Goal: Task Accomplishment & Management: Use online tool/utility

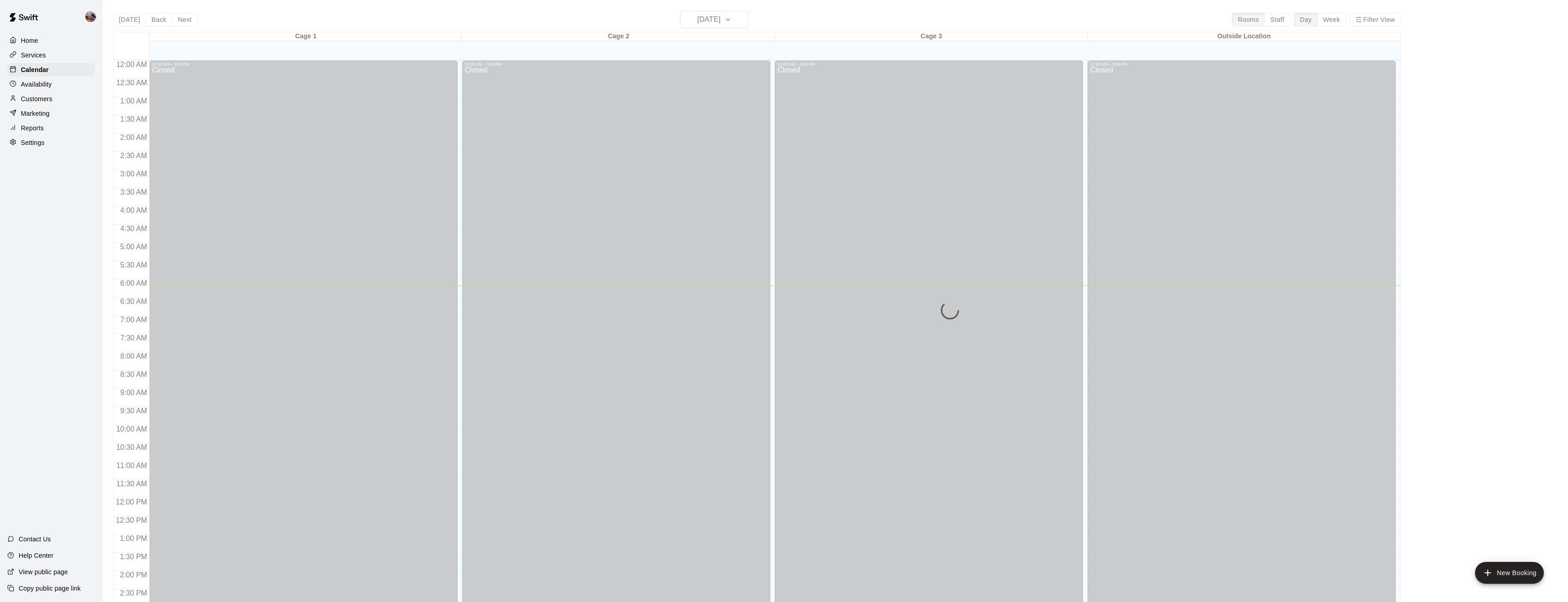
scroll to position [225, 0]
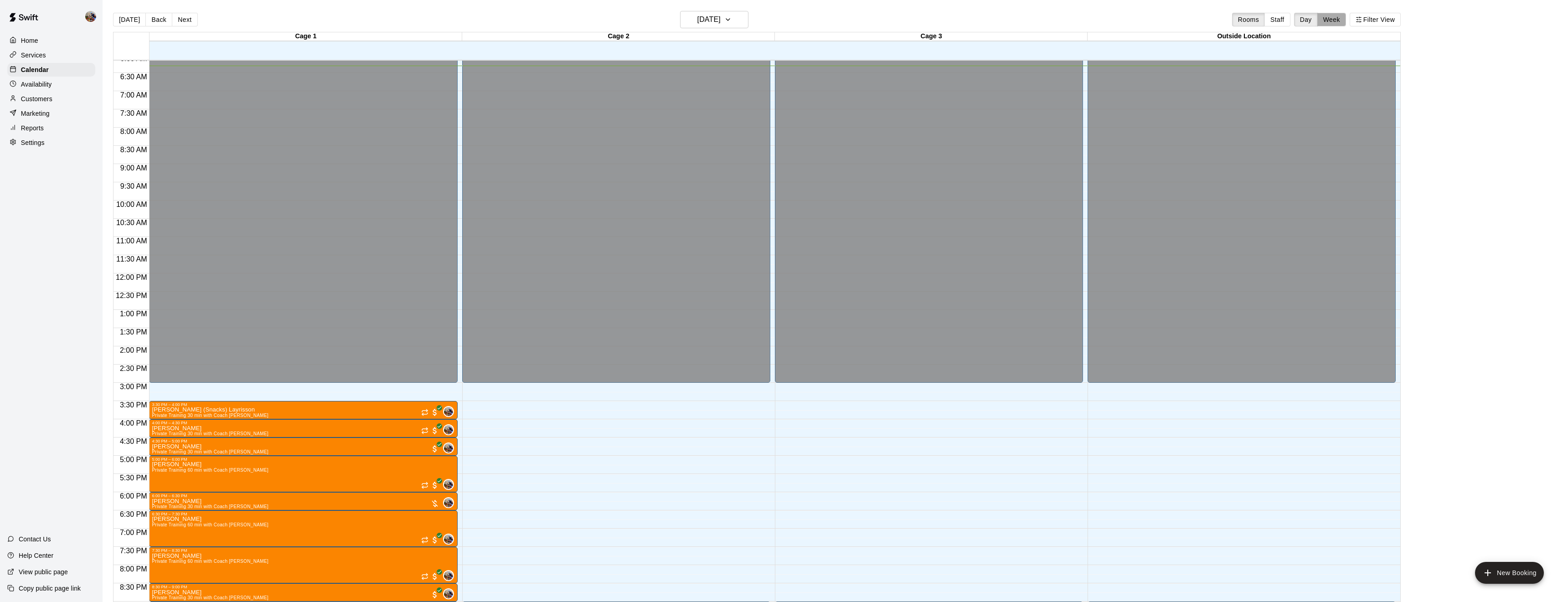
click at [1329, 19] on button "Week" at bounding box center [1331, 19] width 29 height 13
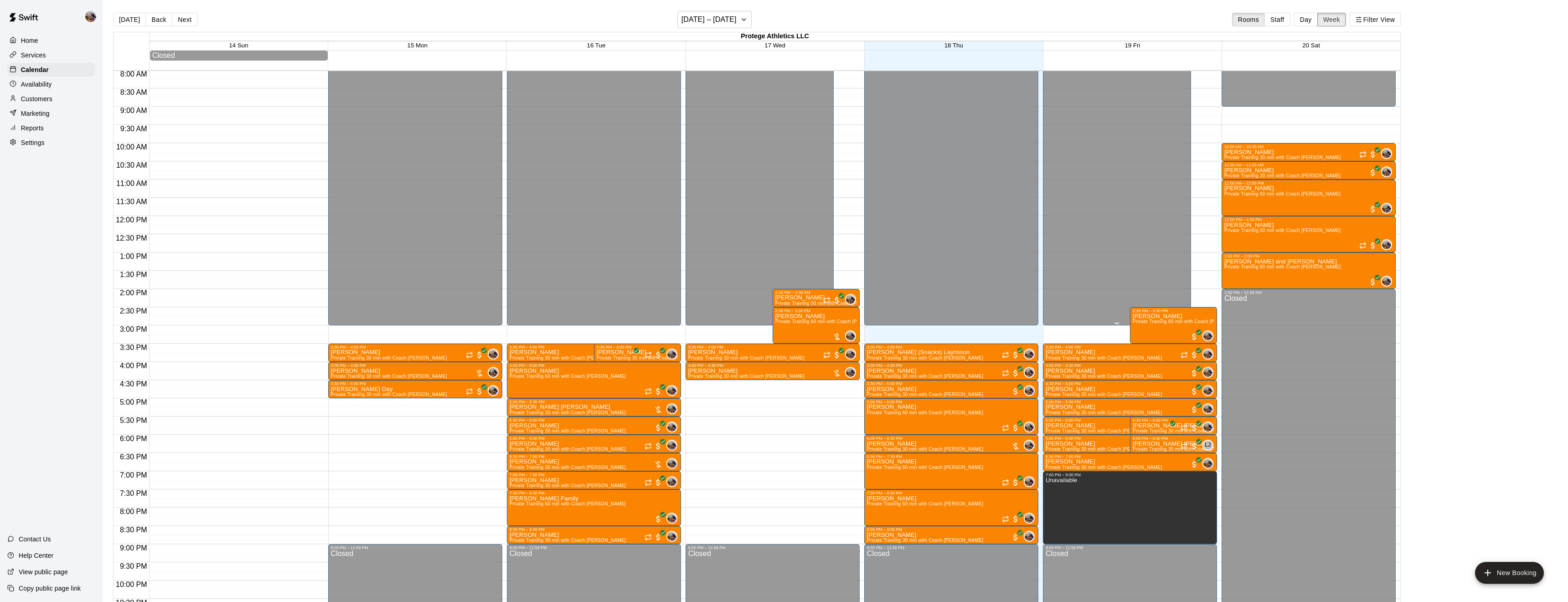
scroll to position [335, 0]
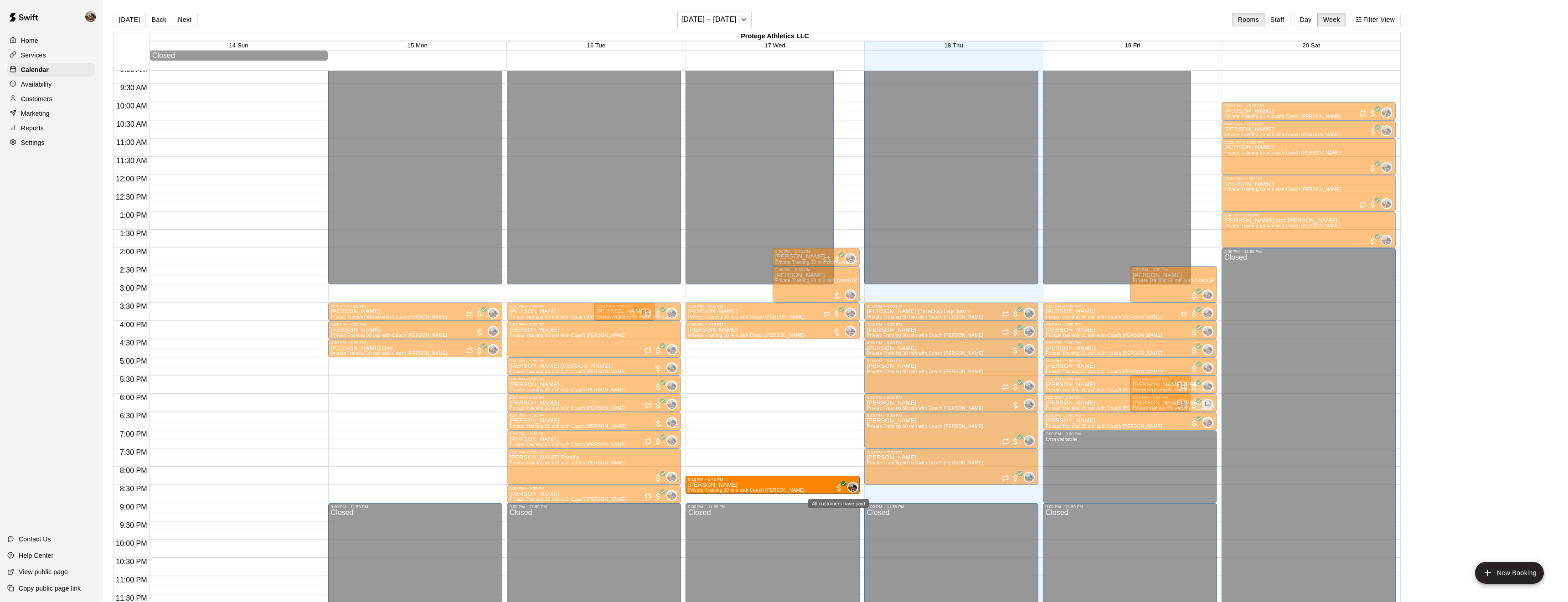
drag, startPoint x: 898, startPoint y: 492, endPoint x: 834, endPoint y: 492, distance: 64.0
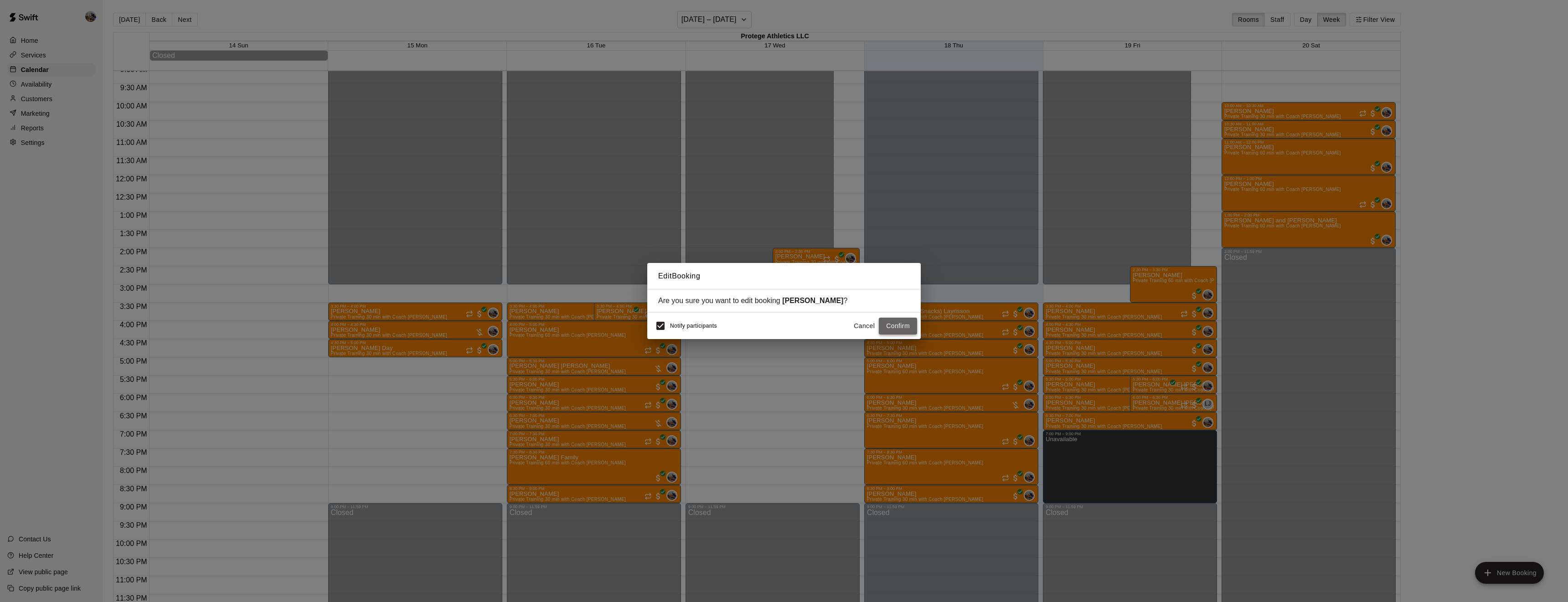
click at [893, 323] on button "Confirm" at bounding box center [898, 326] width 38 height 17
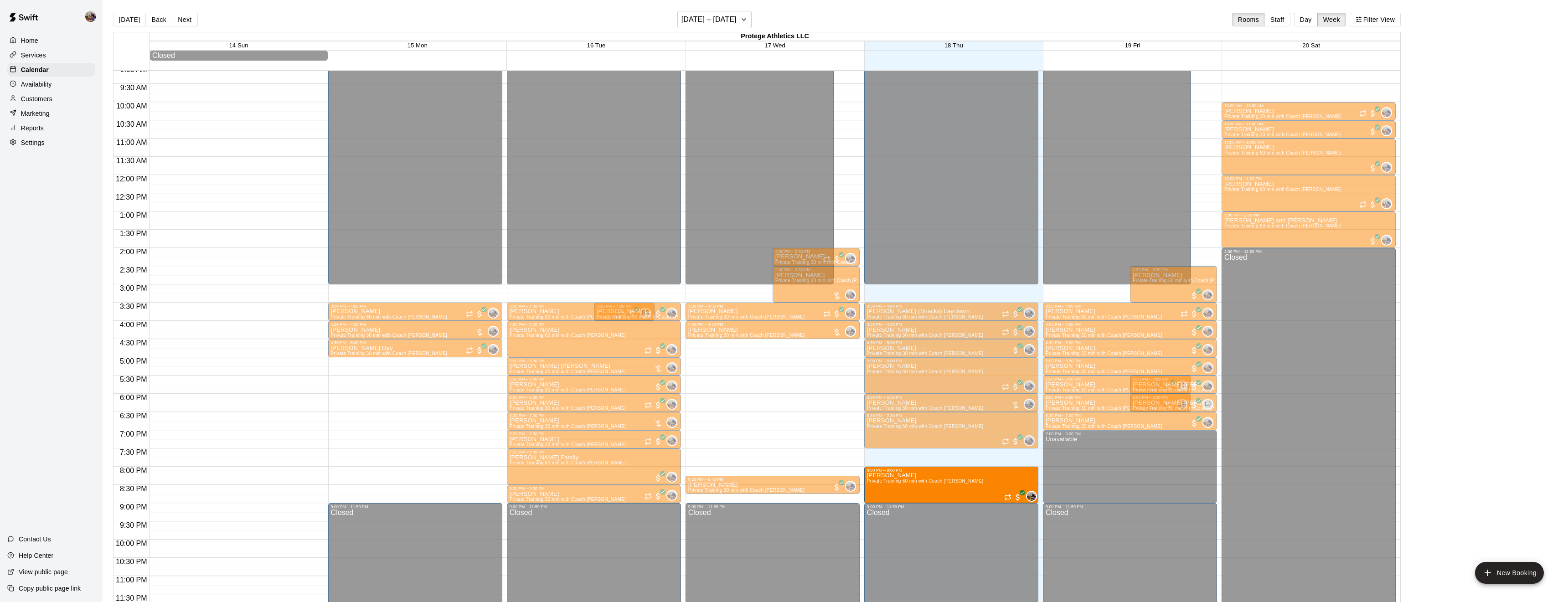
drag, startPoint x: 922, startPoint y: 458, endPoint x: 923, endPoint y: 479, distance: 21.0
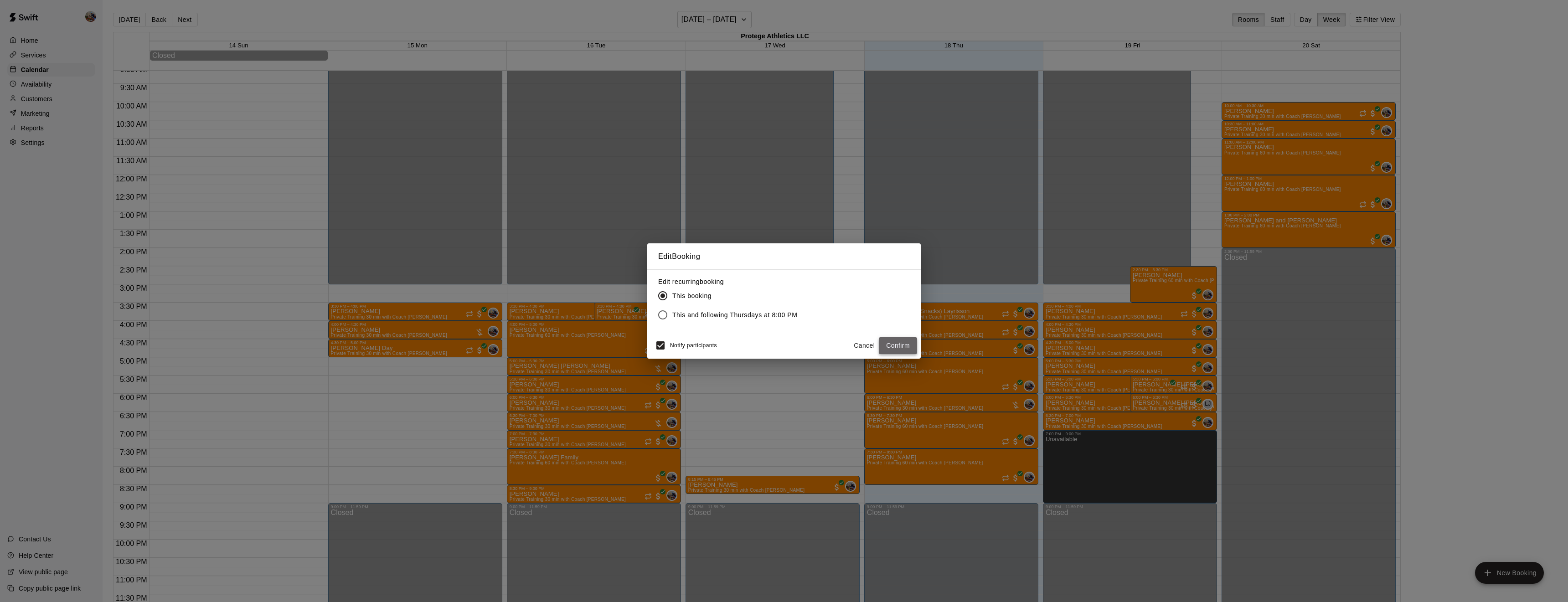
click at [884, 348] on button "Confirm" at bounding box center [898, 346] width 38 height 17
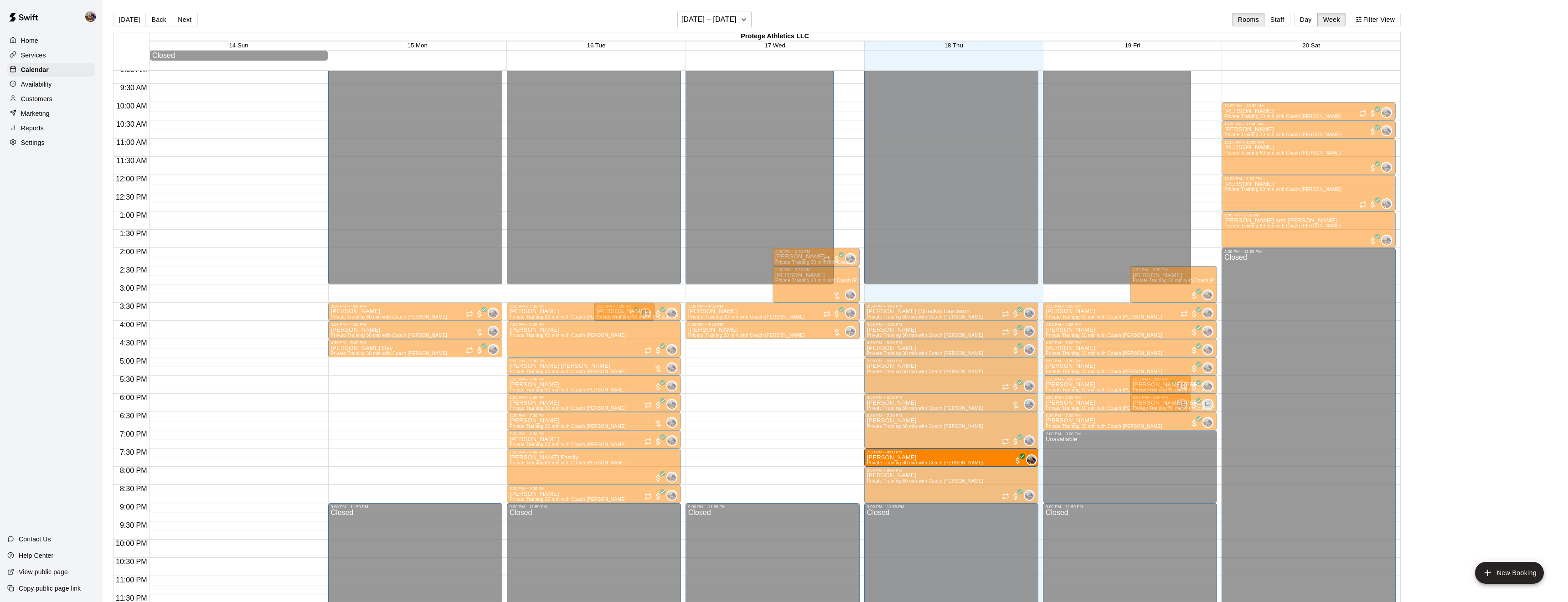
drag, startPoint x: 799, startPoint y: 481, endPoint x: 865, endPoint y: 460, distance: 69.3
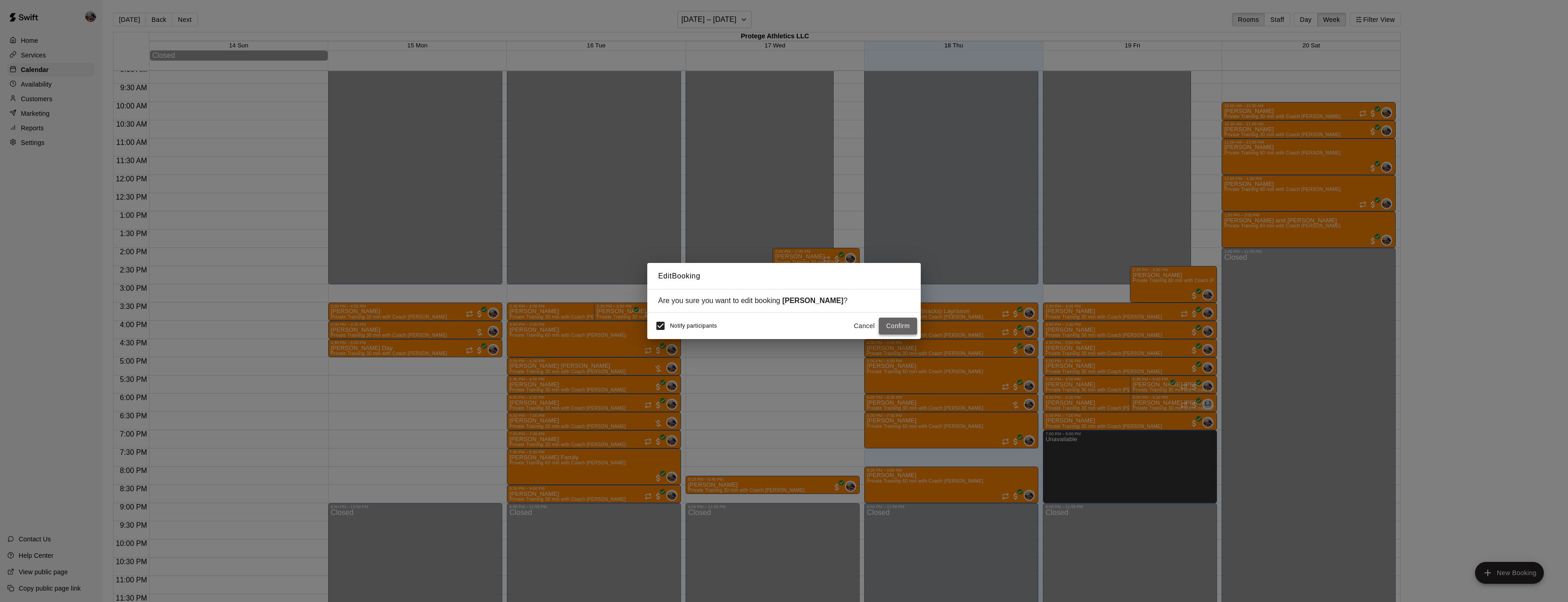
click at [901, 321] on button "Confirm" at bounding box center [898, 326] width 38 height 17
